Goal: Information Seeking & Learning: Learn about a topic

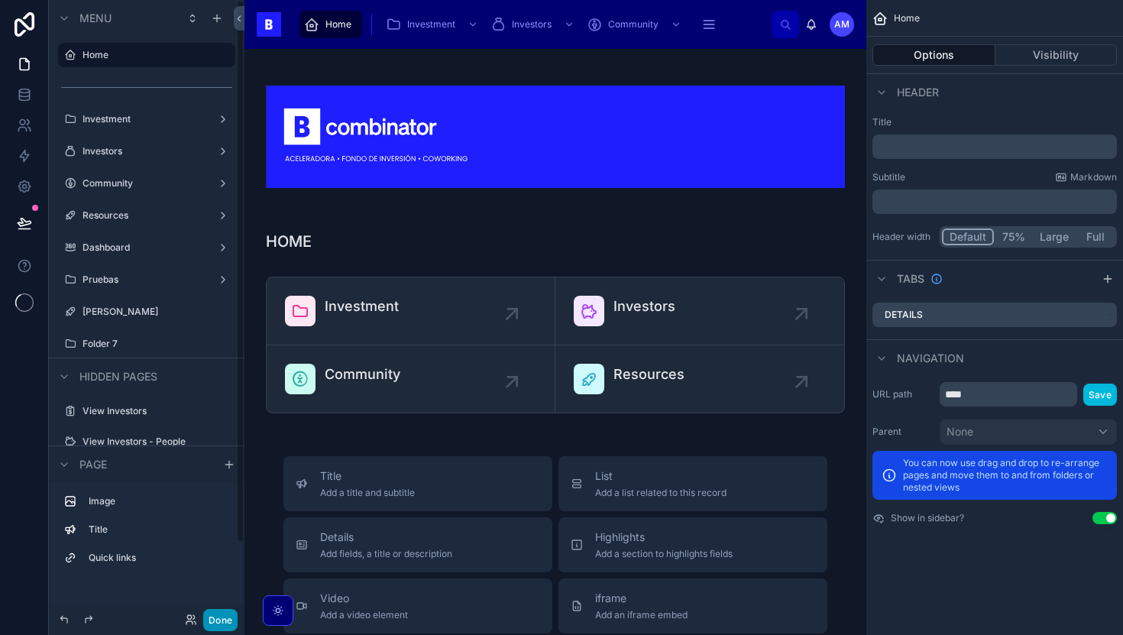
click at [231, 619] on button "Done" at bounding box center [220, 620] width 34 height 22
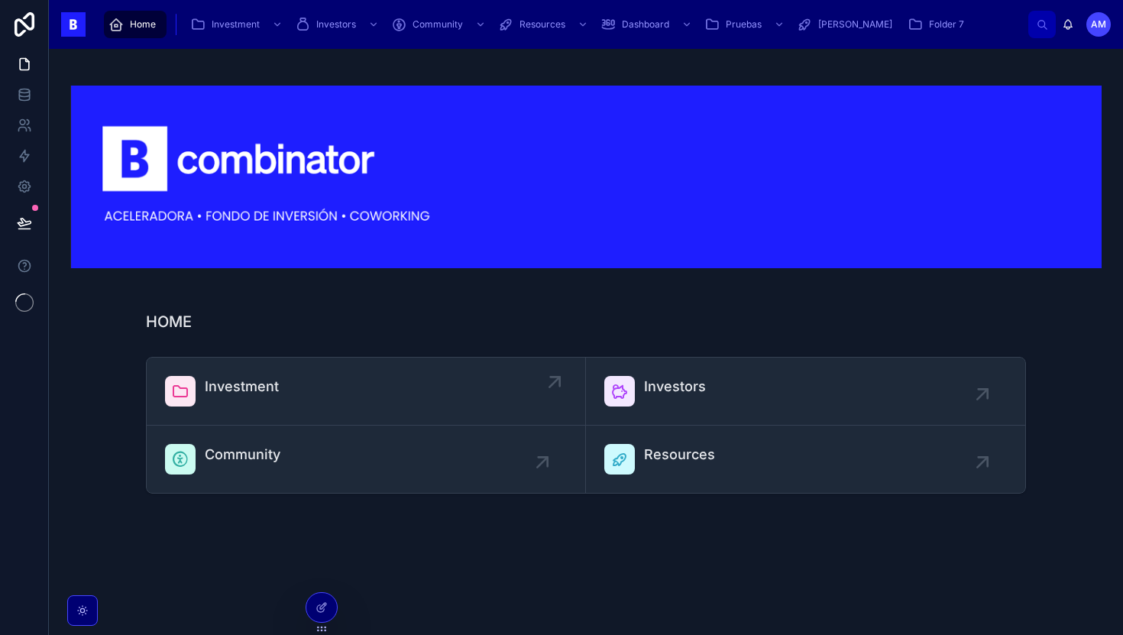
click at [234, 383] on span "Investment" at bounding box center [242, 386] width 74 height 21
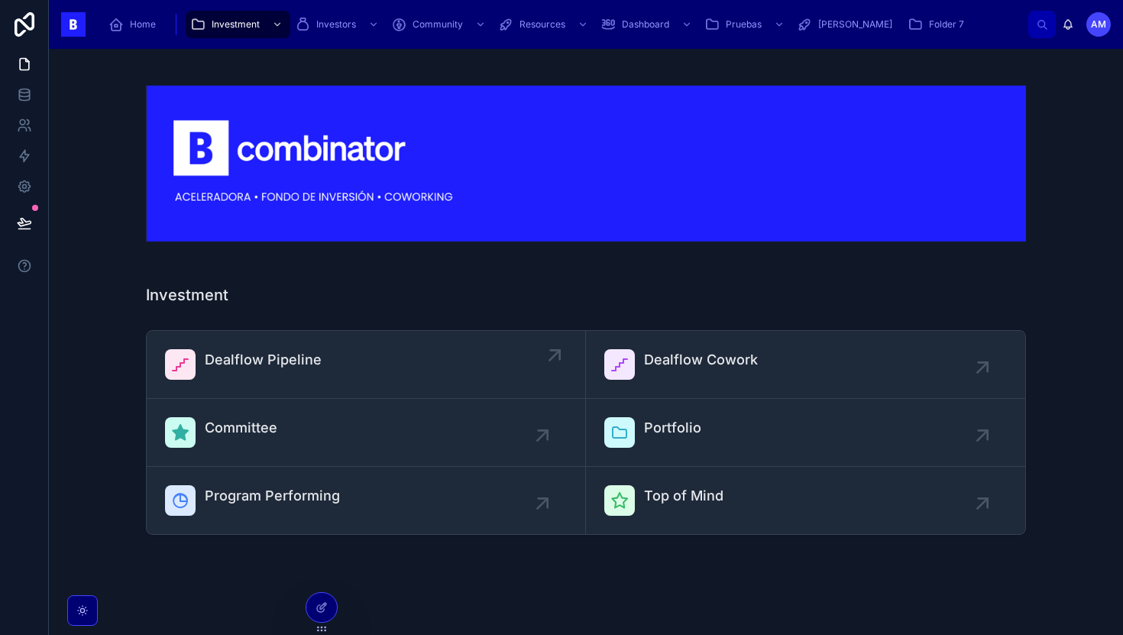
click at [266, 363] on span "Dealflow Pipeline" at bounding box center [263, 359] width 117 height 21
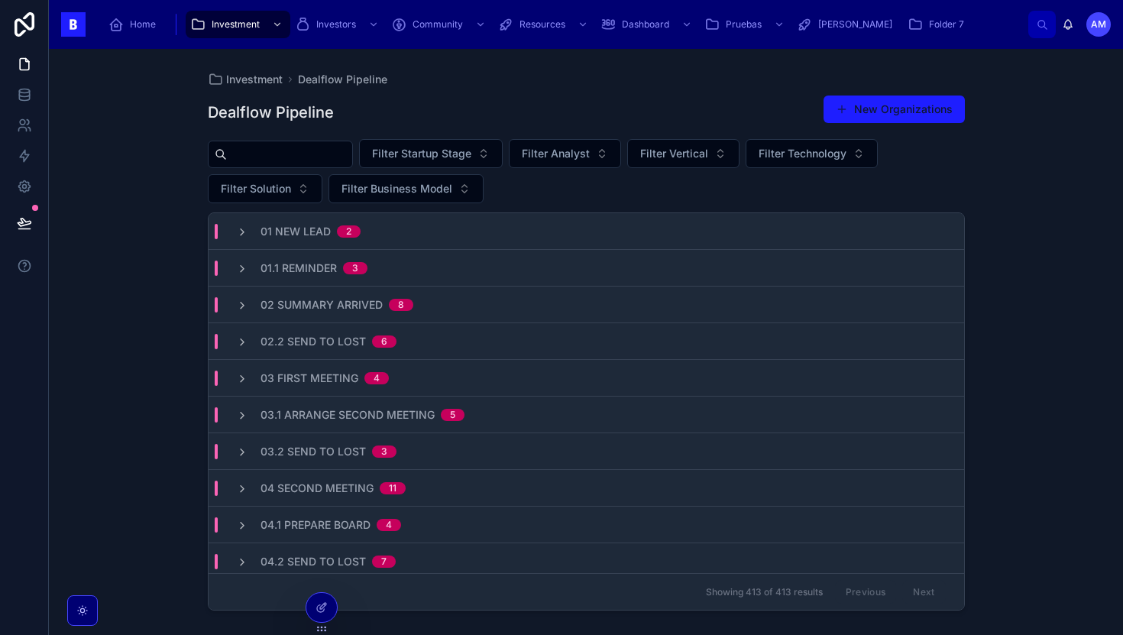
click at [163, 157] on div "Investment Dealflow Pipeline Dealflow Pipeline New Organizations Filter Startup…" at bounding box center [586, 342] width 1074 height 586
click at [315, 150] on input "text" at bounding box center [289, 154] width 125 height 21
click at [121, 256] on div "Investment Dealflow Pipeline Dealflow Pipeline New Organizations Filter Startup…" at bounding box center [586, 342] width 1074 height 586
click at [257, 160] on input "text" at bounding box center [289, 154] width 125 height 21
click at [184, 200] on div "Investment Dealflow Pipeline Dealflow Pipeline New Organizations Filter Startup…" at bounding box center [586, 342] width 1074 height 586
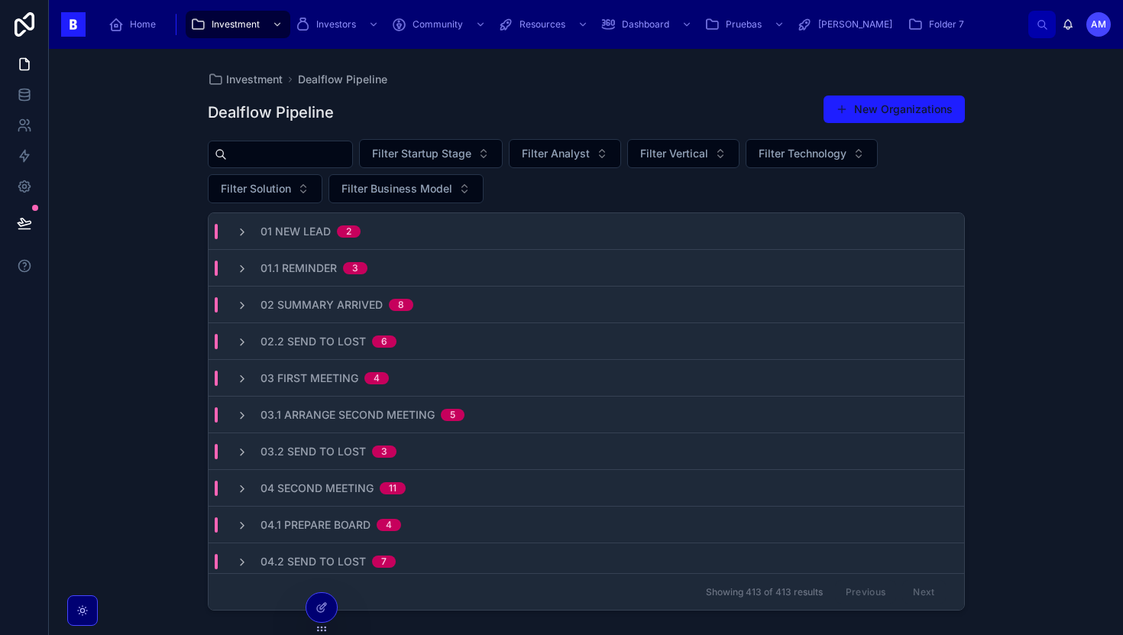
click at [146, 26] on span "Home" at bounding box center [143, 24] width 26 height 12
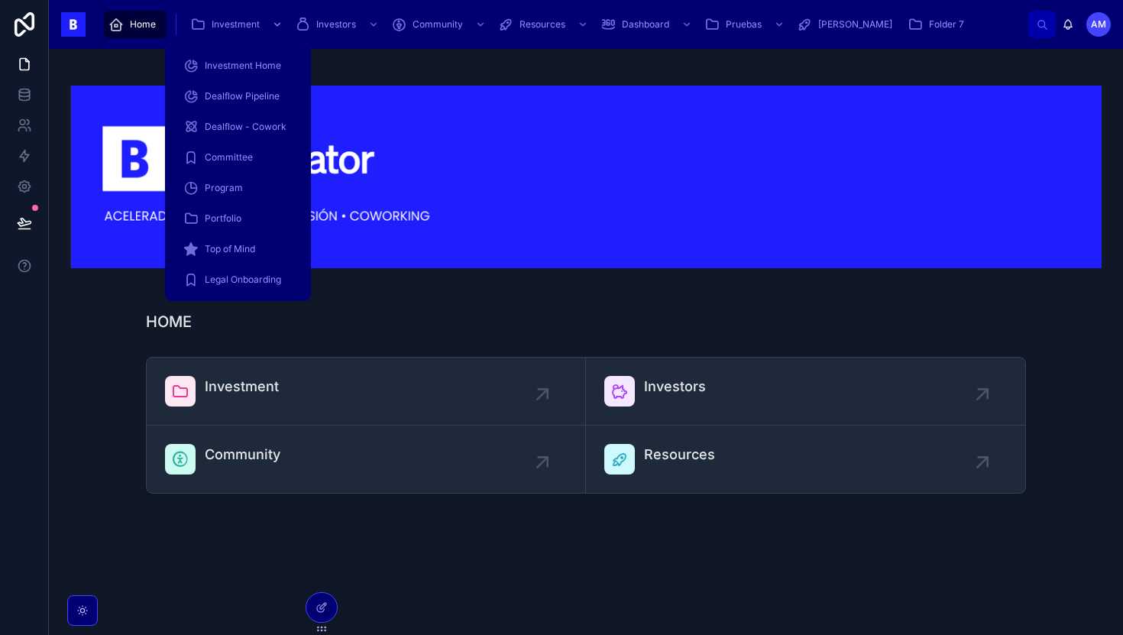
click at [228, 31] on div "Investment" at bounding box center [237, 24] width 95 height 24
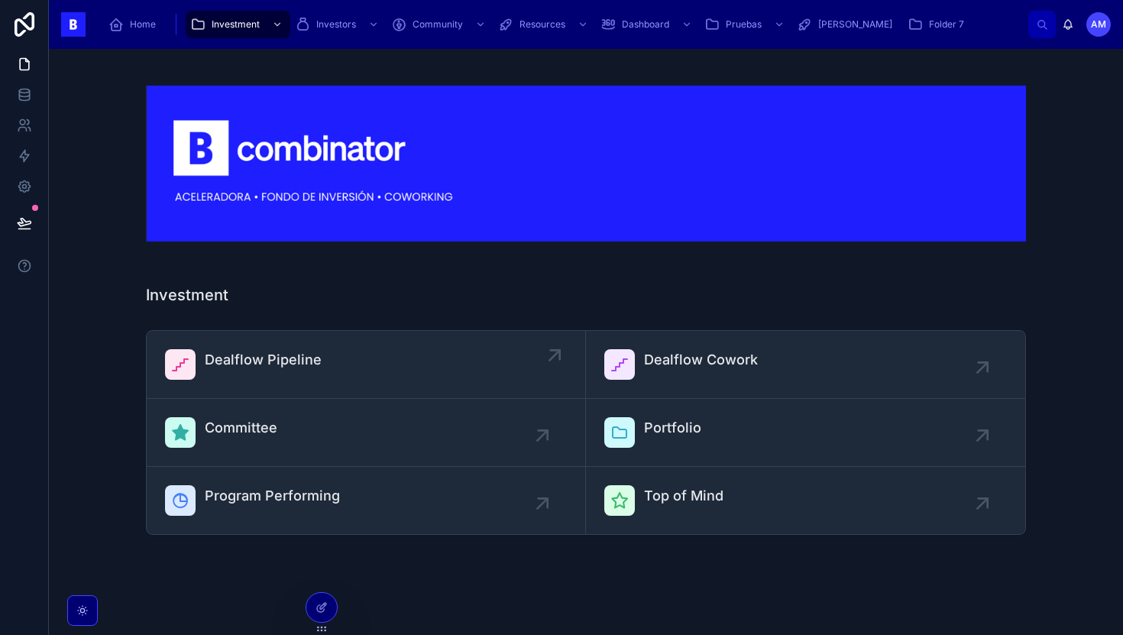
click at [268, 379] on div "Dealflow Pipeline" at bounding box center [263, 364] width 117 height 31
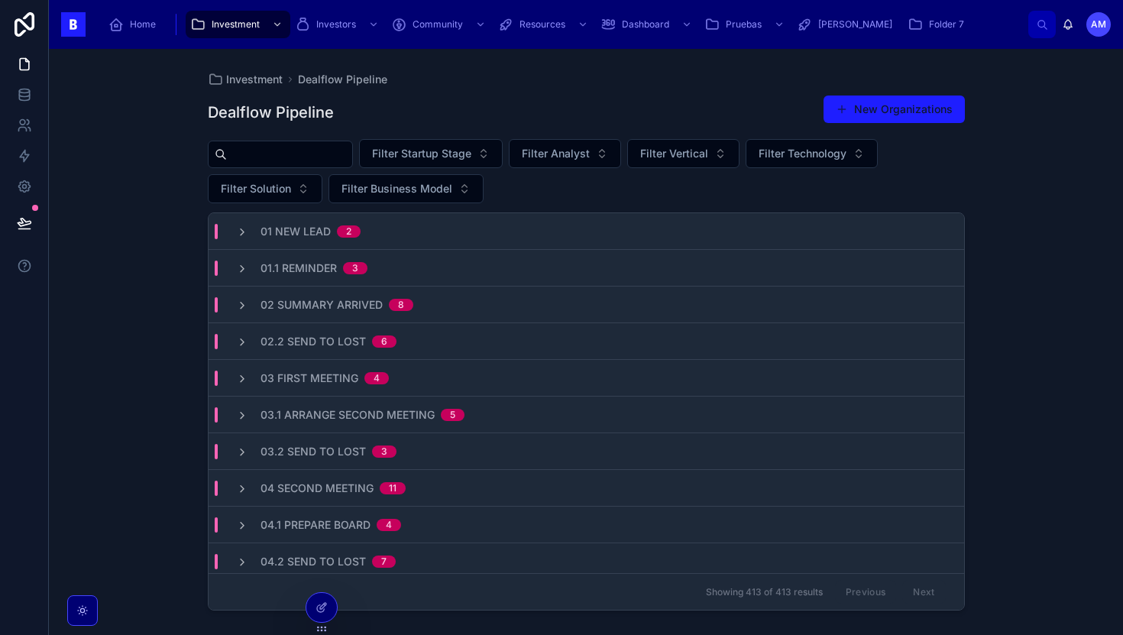
click at [322, 161] on input "text" at bounding box center [289, 154] width 125 height 21
click at [141, 263] on div "Investment Dealflow Pipeline Dealflow Pipeline New Organizations Filter Startup…" at bounding box center [586, 342] width 1074 height 586
click at [115, 207] on div "Investment Dealflow Pipeline Dealflow Pipeline New Organizations Filter Startup…" at bounding box center [586, 342] width 1074 height 586
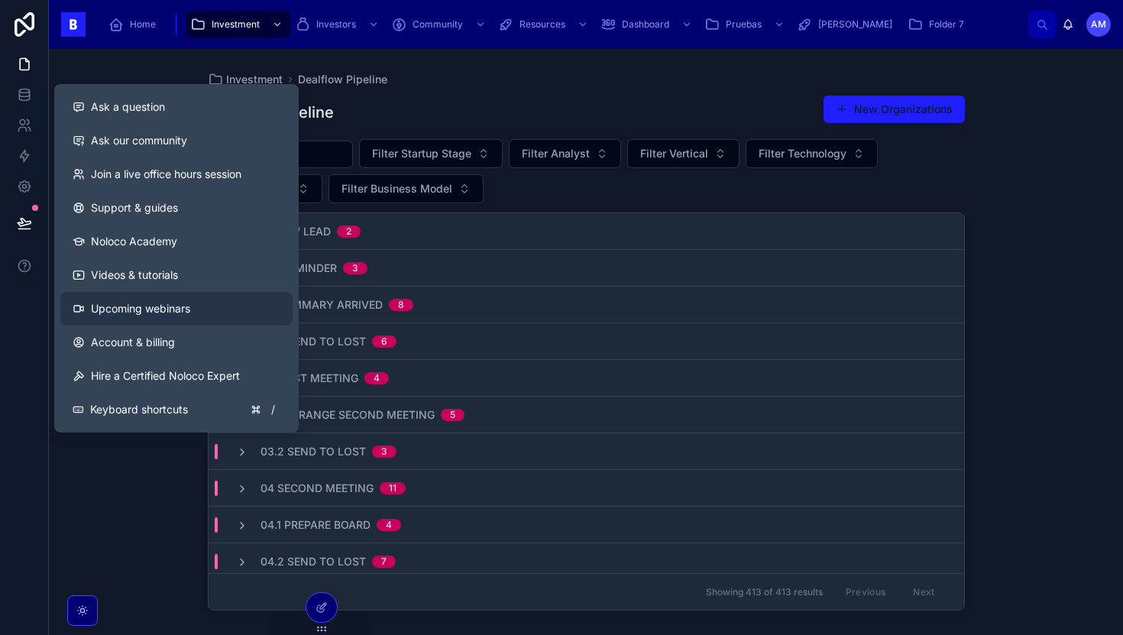
click at [111, 306] on span "Upcoming webinars" at bounding box center [140, 308] width 99 height 15
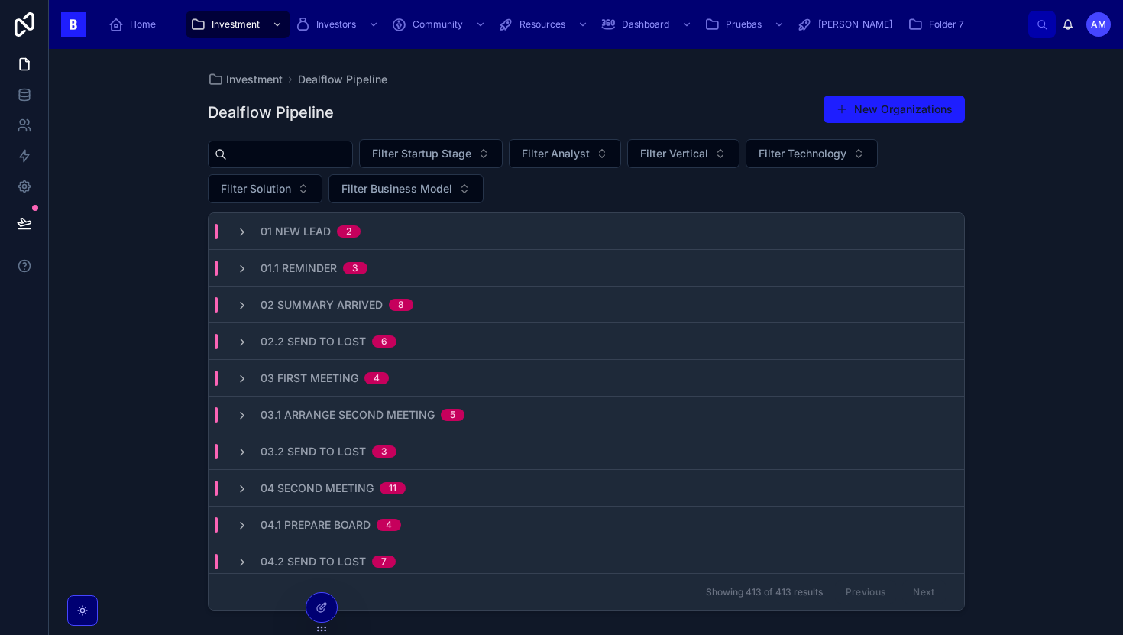
click at [466, 70] on div "Investment Dealflow Pipeline Dealflow Pipeline New Organizations Filter Startup…" at bounding box center [586, 333] width 781 height 568
click at [138, 156] on div "Investment Dealflow Pipeline Dealflow Pipeline New Organizations Filter Startup…" at bounding box center [586, 342] width 1074 height 586
click at [18, 379] on div at bounding box center [24, 317] width 49 height 635
click at [90, 253] on div "Investment Dealflow Pipeline Dealflow Pipeline New Organizations Filter Startup…" at bounding box center [586, 342] width 1074 height 586
click at [131, 21] on span "Home" at bounding box center [143, 24] width 26 height 12
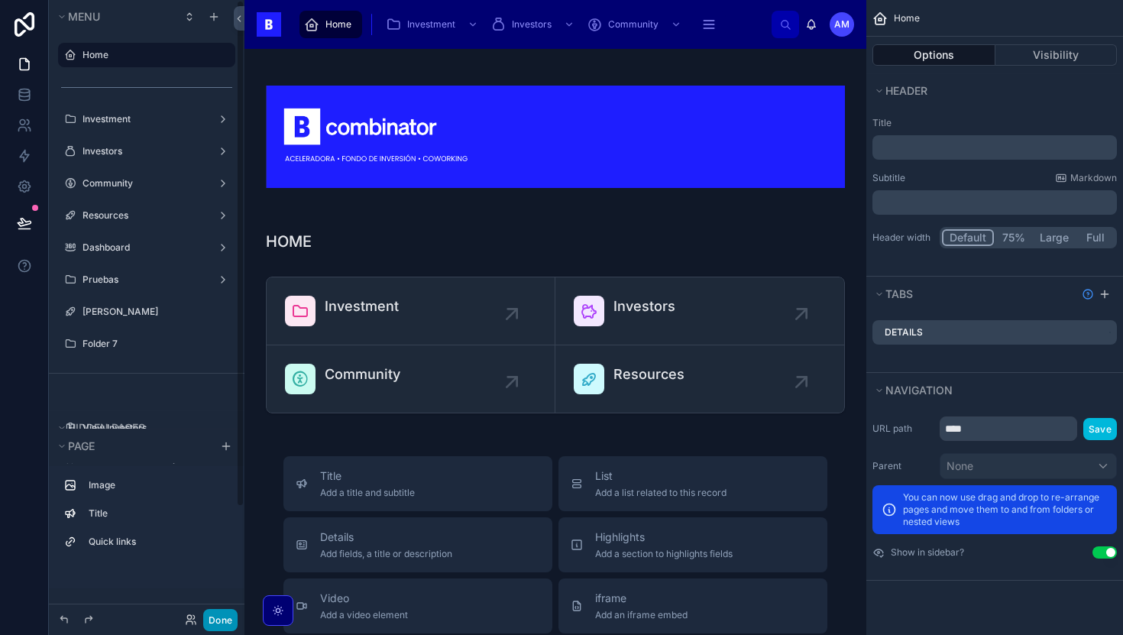
click at [212, 627] on button "Done" at bounding box center [220, 620] width 34 height 22
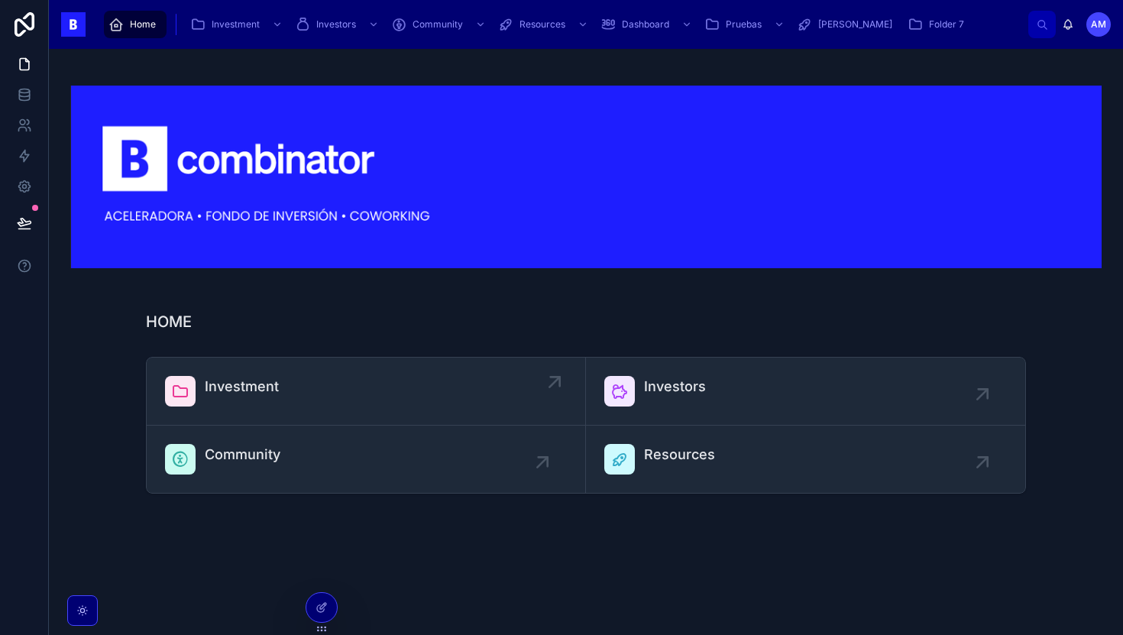
click at [261, 395] on span "Investment" at bounding box center [242, 386] width 74 height 21
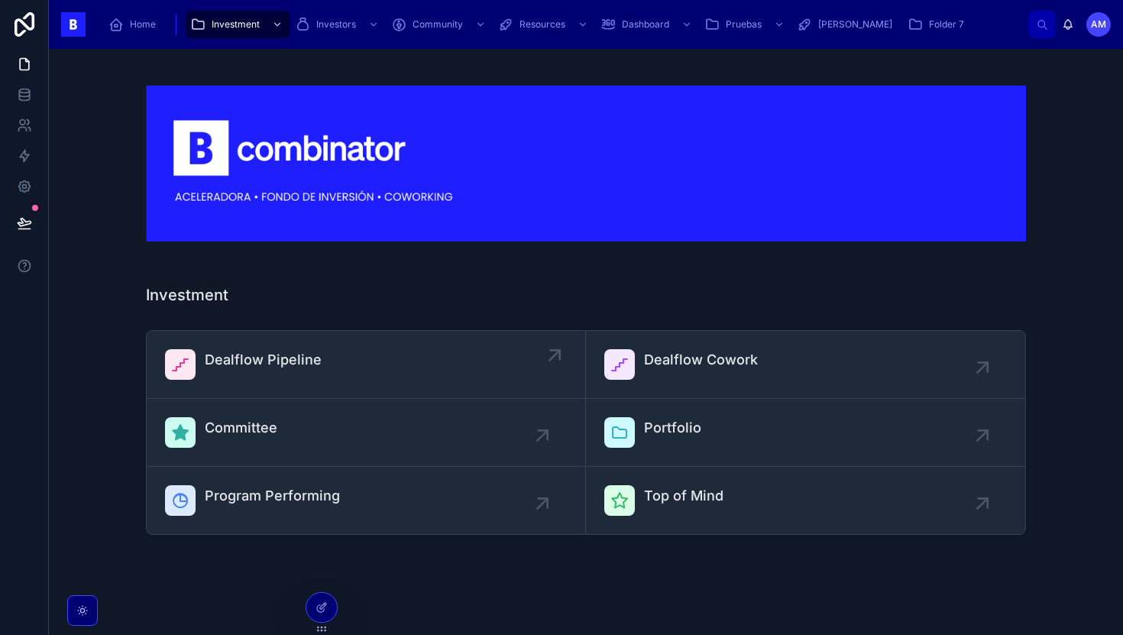
click at [308, 364] on span "Dealflow Pipeline" at bounding box center [263, 359] width 117 height 21
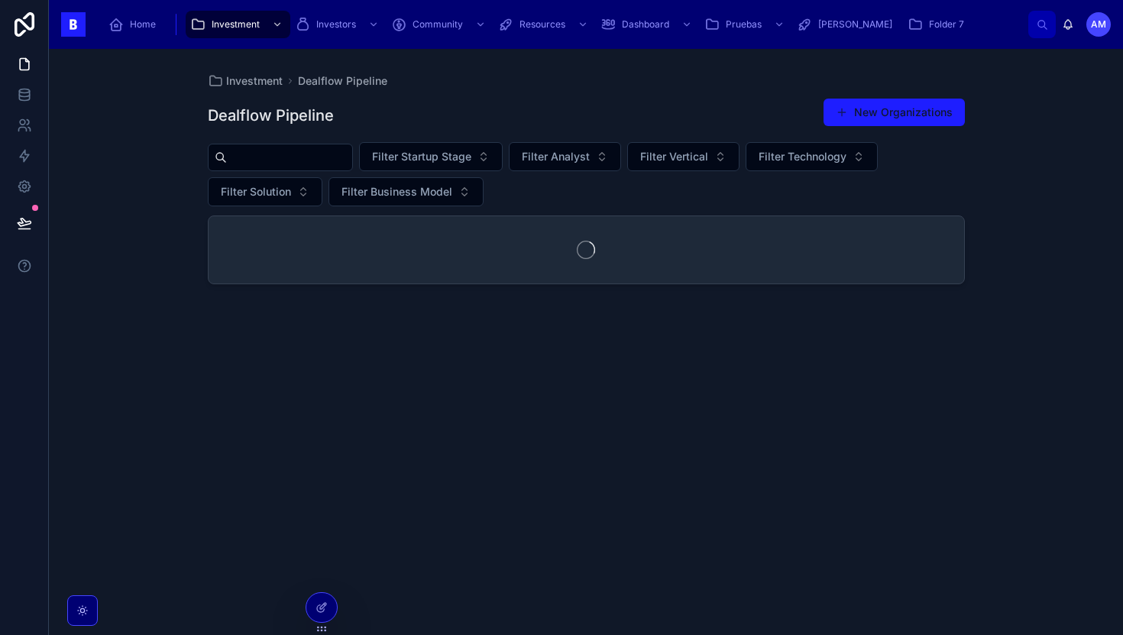
click at [314, 160] on input "text" at bounding box center [289, 157] width 125 height 21
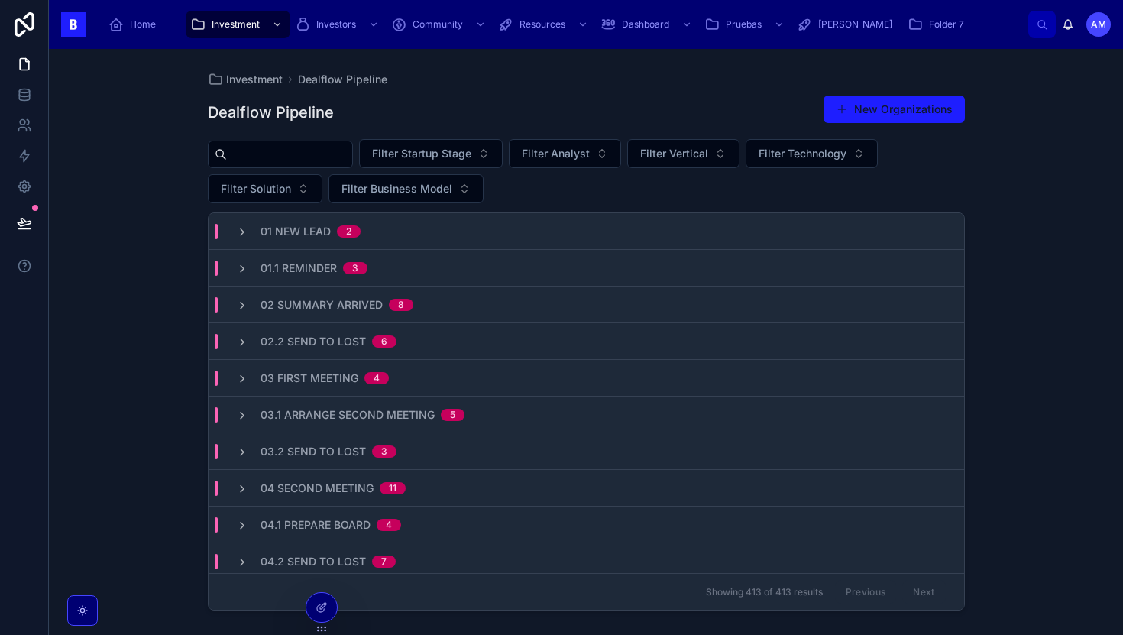
click at [185, 251] on div "Investment Dealflow Pipeline Dealflow Pipeline New Organizations Filter Startup…" at bounding box center [586, 342] width 1074 height 586
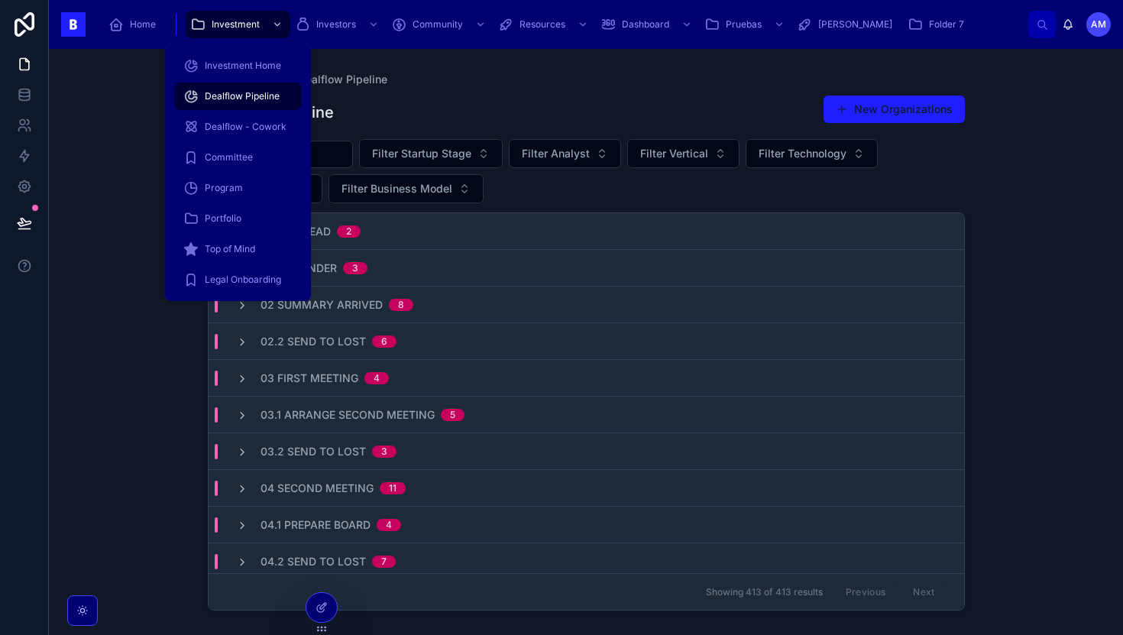
click at [251, 157] on span "Committee" at bounding box center [229, 157] width 48 height 12
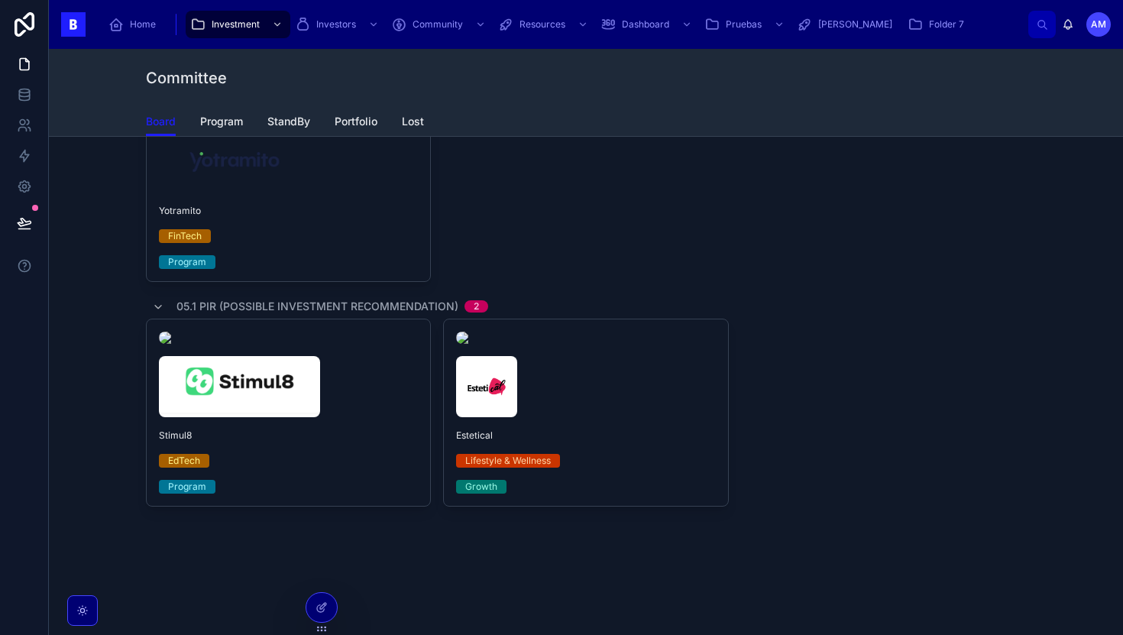
scroll to position [975, 0]
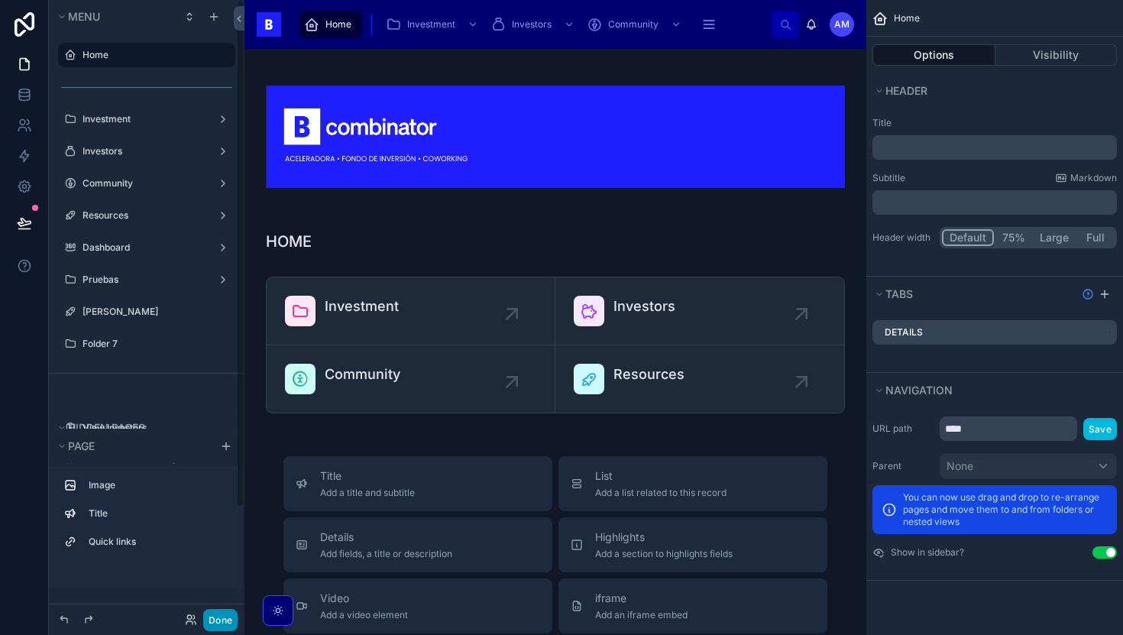
click at [205, 612] on button "Done" at bounding box center [220, 620] width 34 height 22
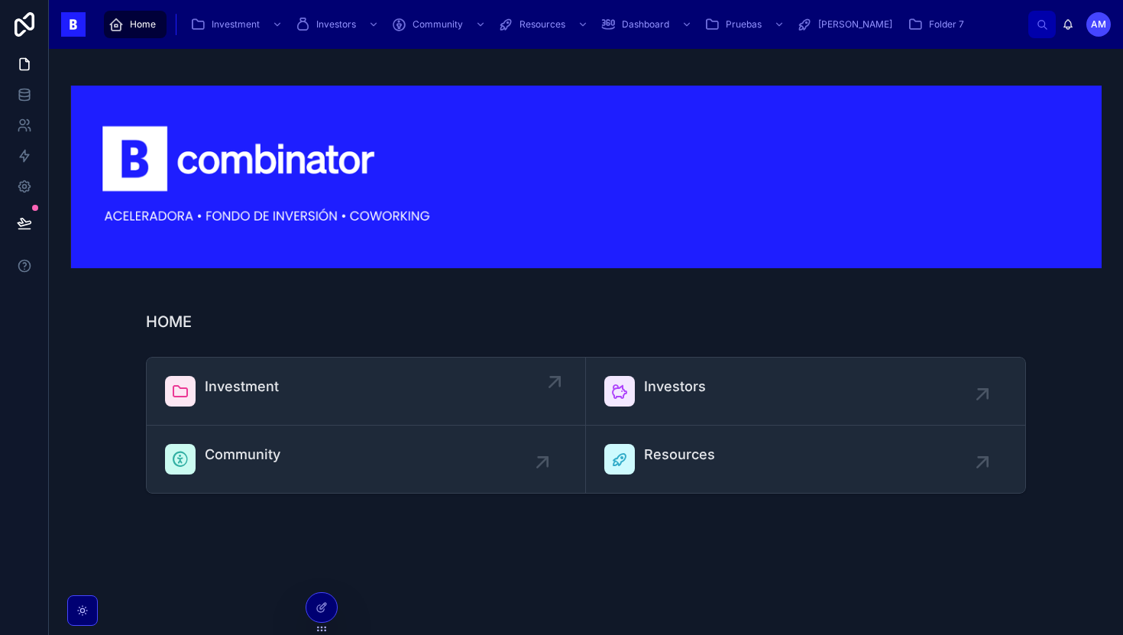
click at [210, 389] on span "Investment" at bounding box center [242, 386] width 74 height 21
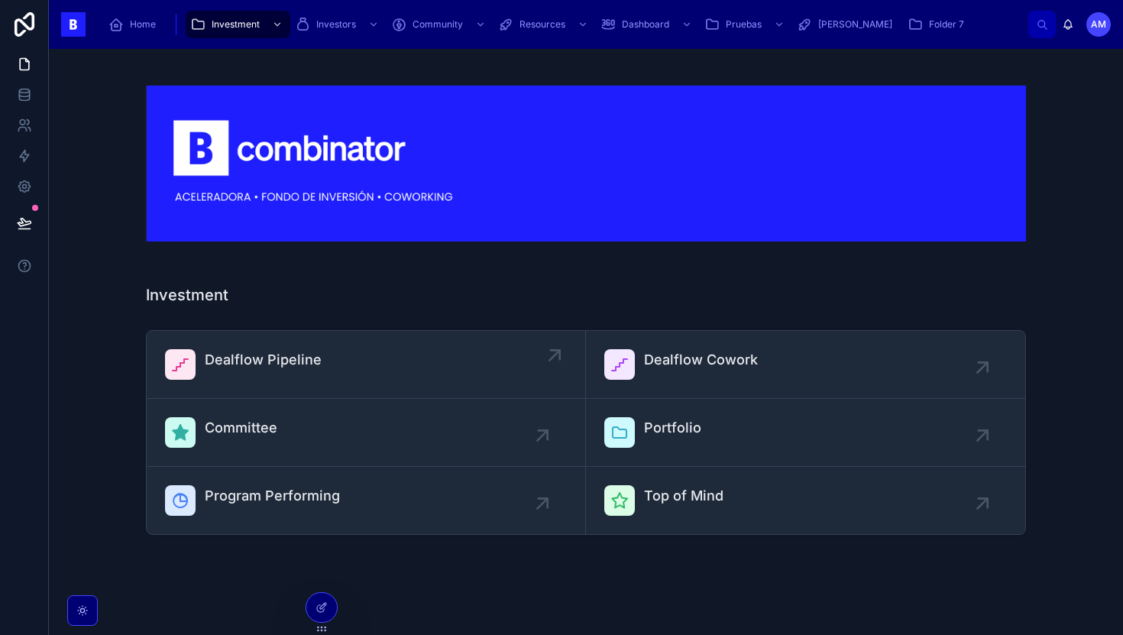
click at [275, 363] on span "Dealflow Pipeline" at bounding box center [263, 359] width 117 height 21
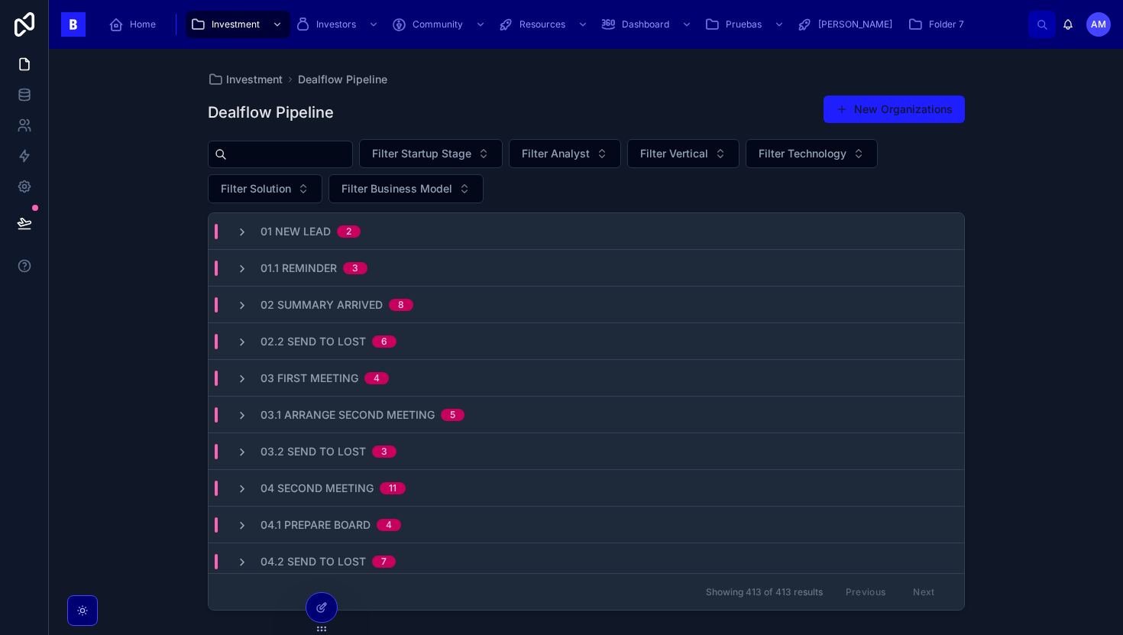
click at [315, 150] on input "text" at bounding box center [289, 154] width 125 height 21
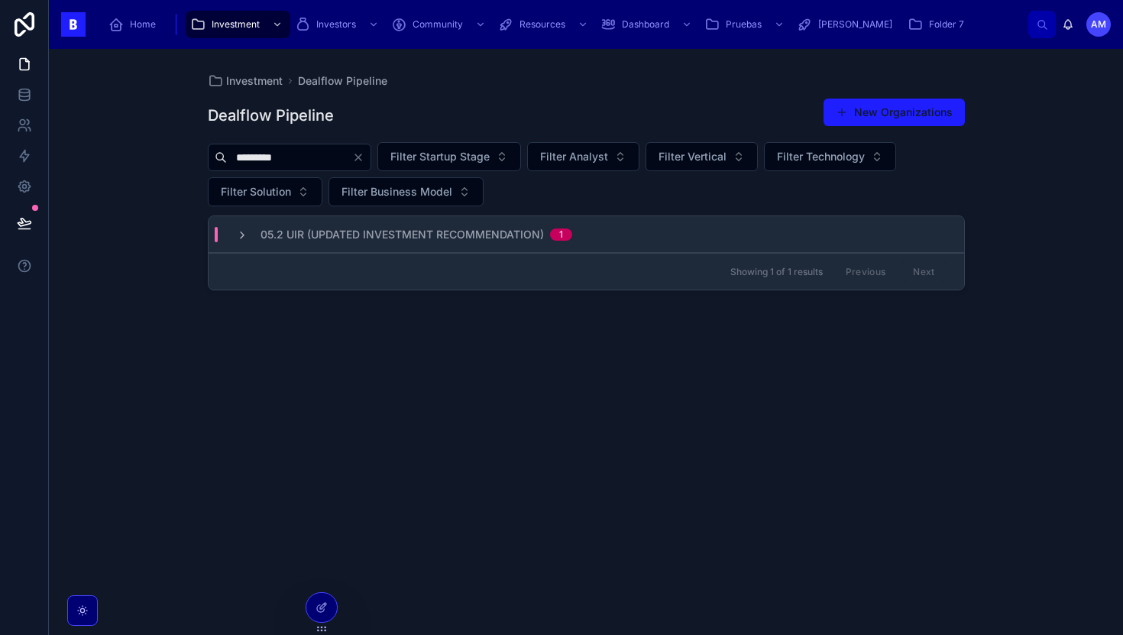
type input "*********"
click at [419, 233] on span "05.2 UIR (Updated Investment Recommendation)" at bounding box center [401, 234] width 283 height 15
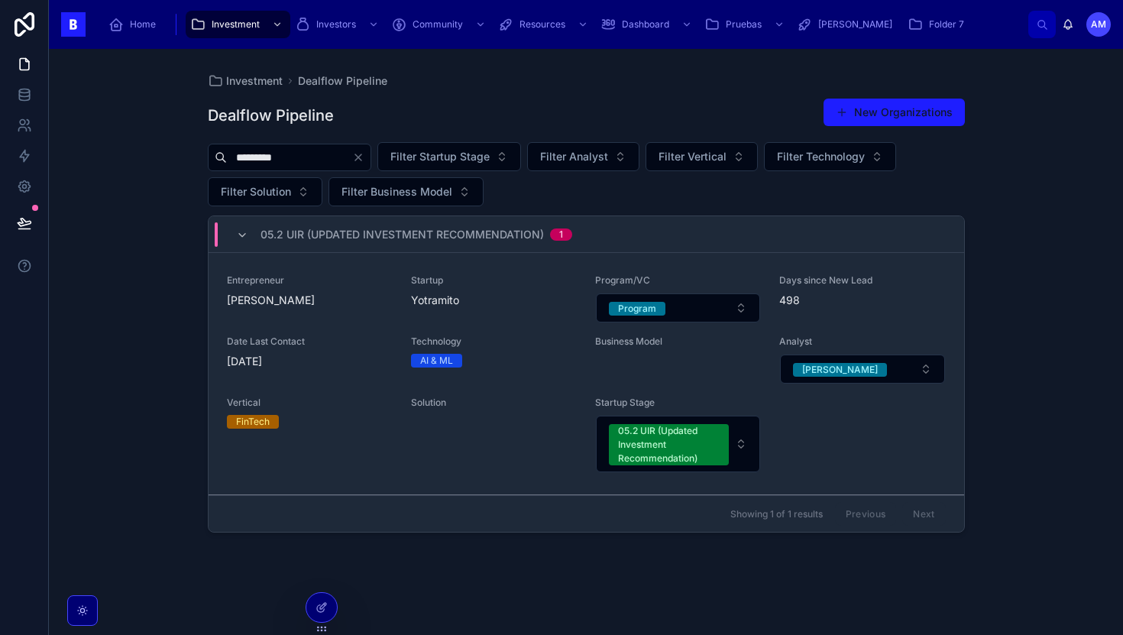
click at [425, 300] on span "Yotramito" at bounding box center [494, 300] width 166 height 15
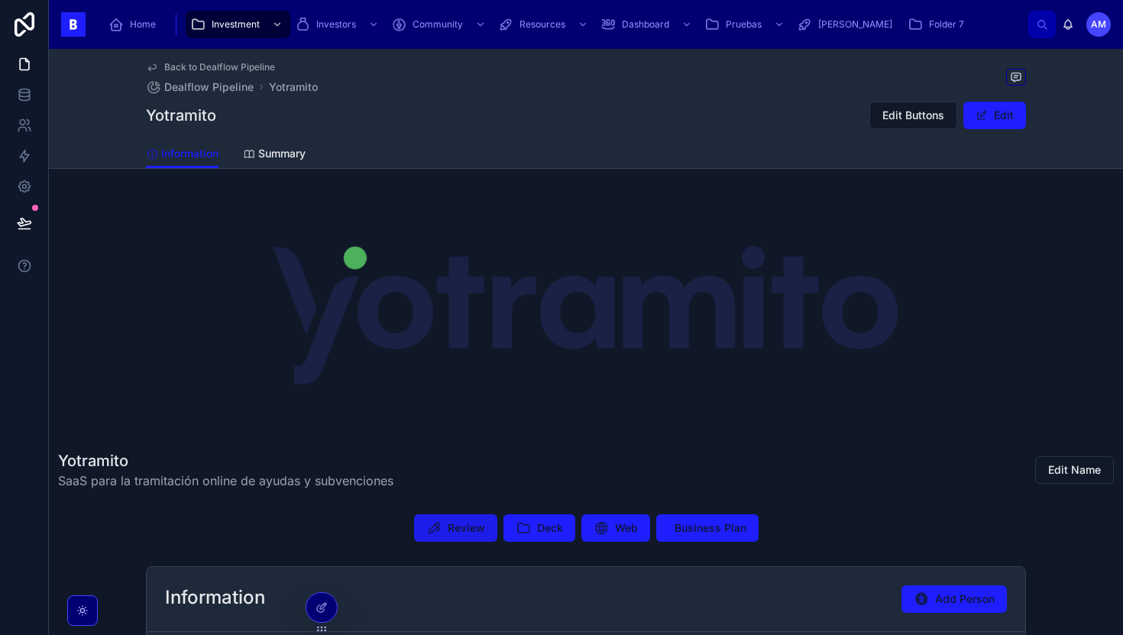
click at [475, 533] on span "Review" at bounding box center [466, 527] width 37 height 15
click at [712, 537] on button "Business Plan" at bounding box center [707, 527] width 102 height 27
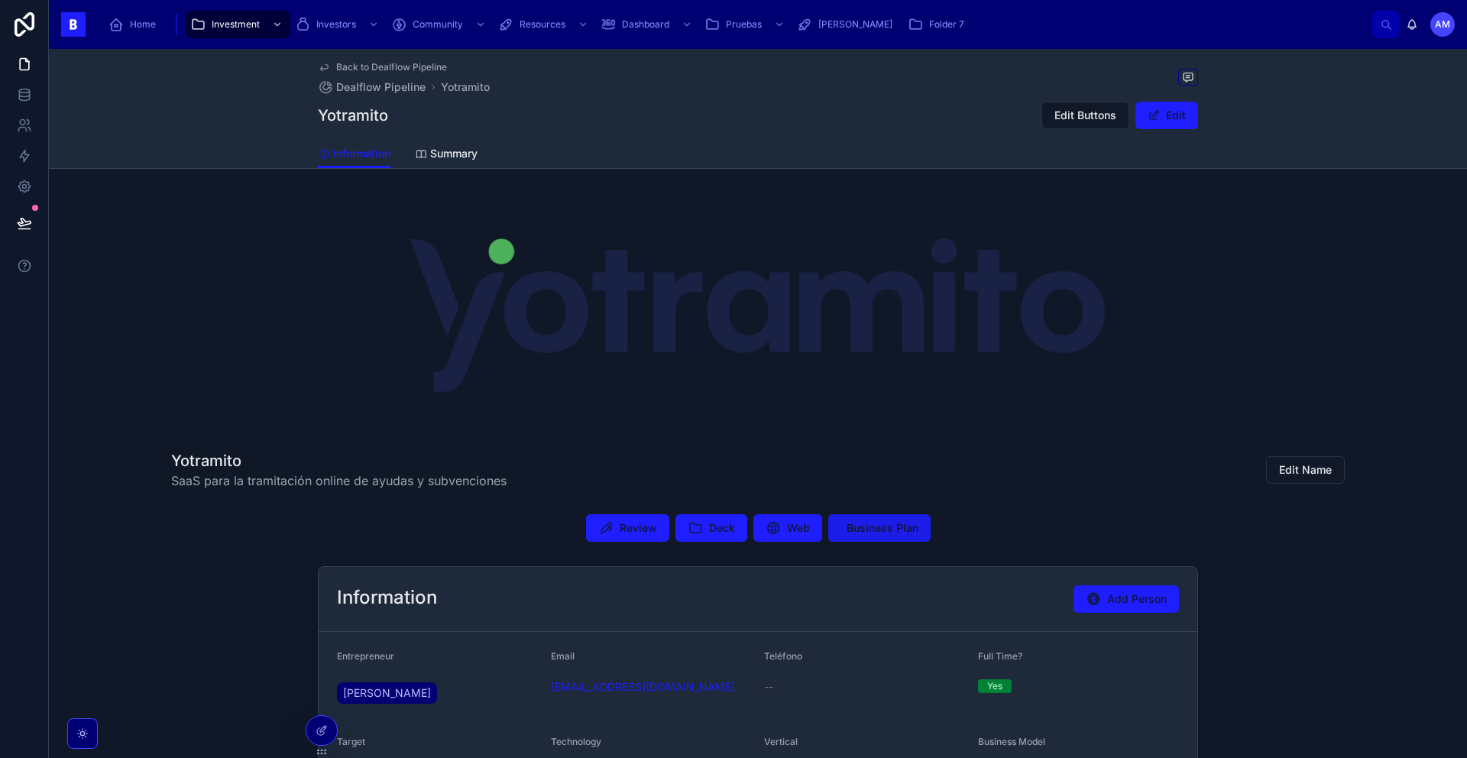
click at [878, 519] on button "Business Plan" at bounding box center [879, 527] width 102 height 27
